Goal: Task Accomplishment & Management: Manage account settings

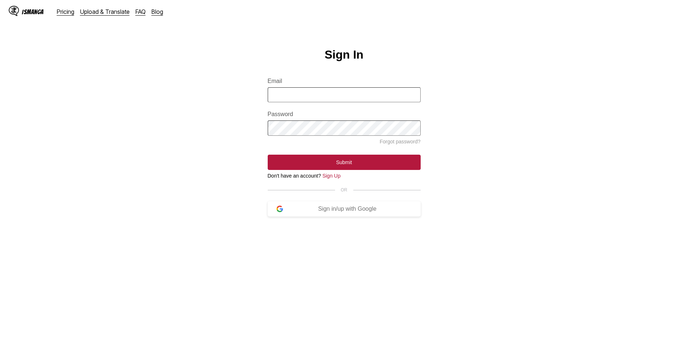
click at [375, 100] on input "Email" at bounding box center [344, 94] width 153 height 15
click at [359, 217] on button "Sign in/up with Google" at bounding box center [344, 209] width 153 height 15
click at [364, 212] on div "Sign in/up with Google" at bounding box center [347, 209] width 129 height 7
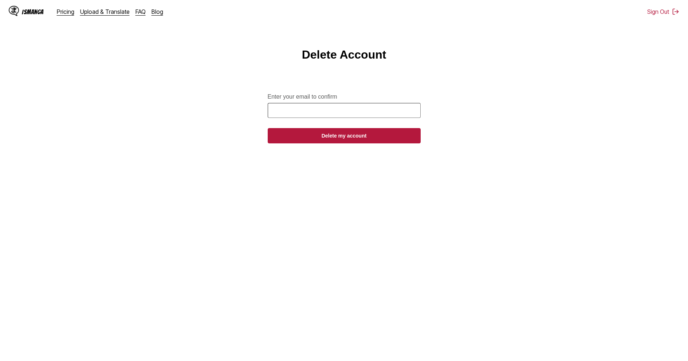
click at [387, 112] on input "Enter your email to confirm" at bounding box center [344, 110] width 153 height 15
type input "**********"
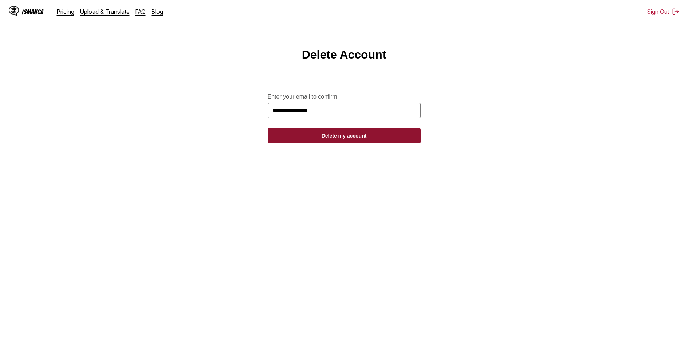
click at [363, 138] on button "Delete my account" at bounding box center [344, 135] width 153 height 15
